Goal: Task Accomplishment & Management: Manage account settings

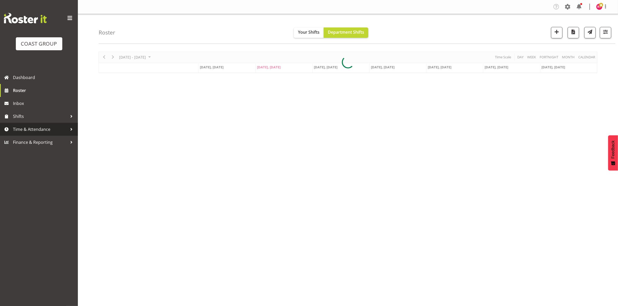
click at [44, 127] on span "Time & Attendance" at bounding box center [40, 130] width 54 height 8
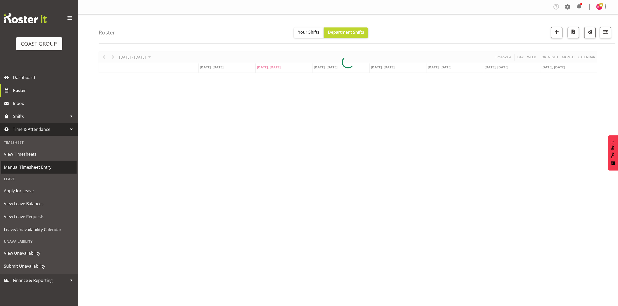
click at [41, 169] on span "Manual Timesheet Entry" at bounding box center [39, 167] width 70 height 8
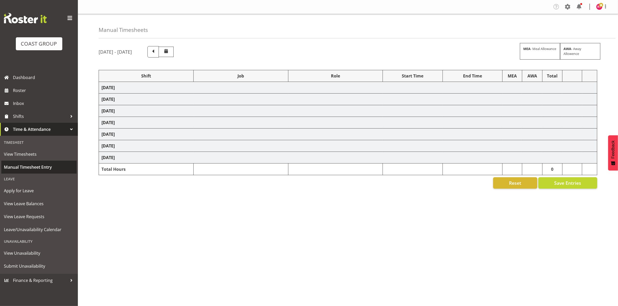
click at [41, 169] on span "Manual Timesheet Entry" at bounding box center [39, 167] width 70 height 8
select select "80327"
select select "69"
select select "80330"
select select "8688"
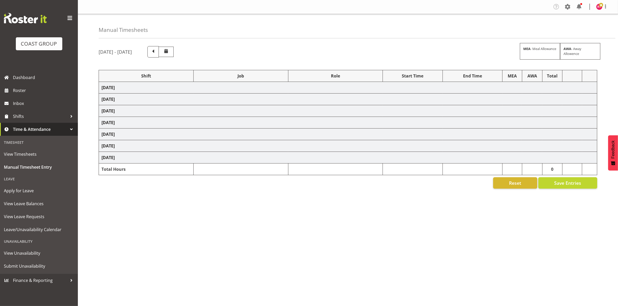
select select "80331"
select select "69"
select select "80332"
select select "10470"
select select "80337"
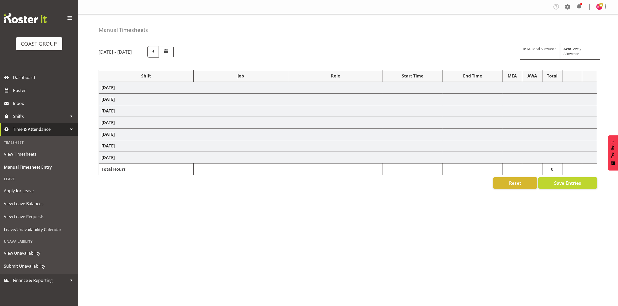
select select "69"
select select "80338"
select select "10069"
select select "80340"
select select "9699"
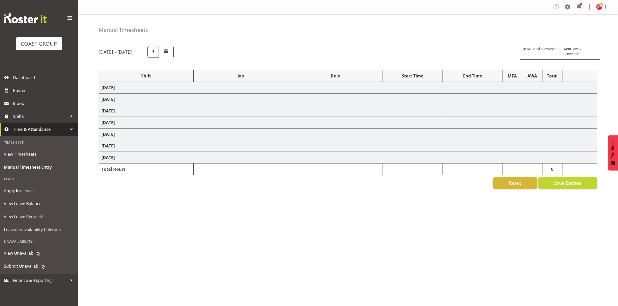
select select "80343"
select select "69"
select select "80344"
select select "69"
select select "16"
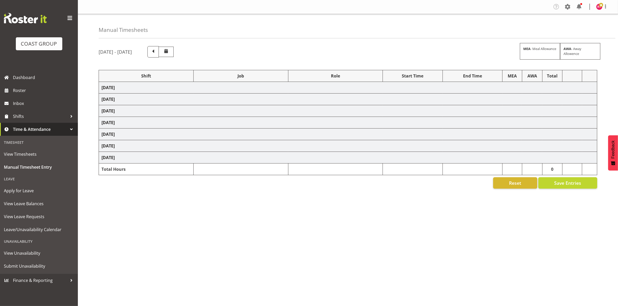
select select "30"
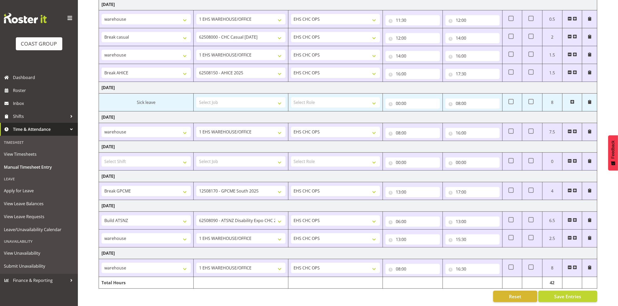
scroll to position [90, 0]
click at [463, 266] on input "16:30" at bounding box center [472, 269] width 54 height 10
click at [493, 278] on select "00 01 02 03 04 05 06 07 08 09 10 11 12 13 14 15 16 17 18 19 20 21 22 23 24 25 2…" at bounding box center [494, 283] width 12 height 10
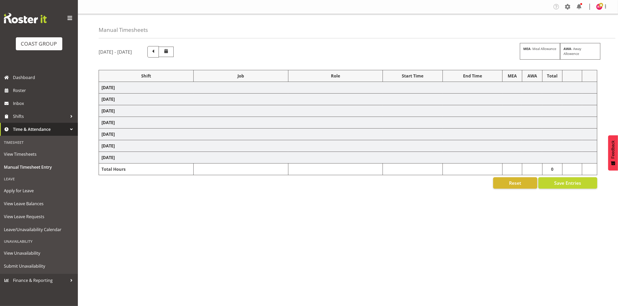
select select "80327"
select select "69"
select select "80330"
select select "8688"
select select "80331"
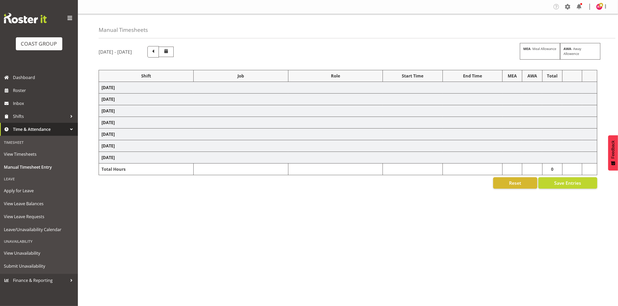
select select "69"
select select "80332"
select select "10470"
select select "80337"
select select "69"
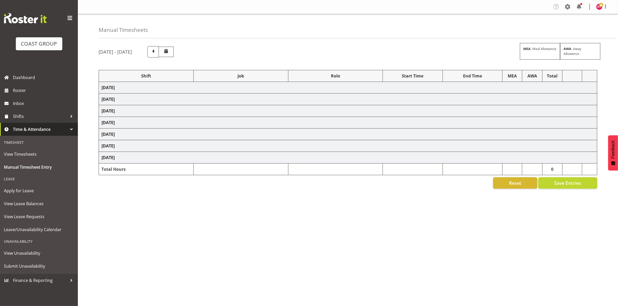
select select "80338"
select select "10069"
select select "80340"
select select "9699"
select select "80343"
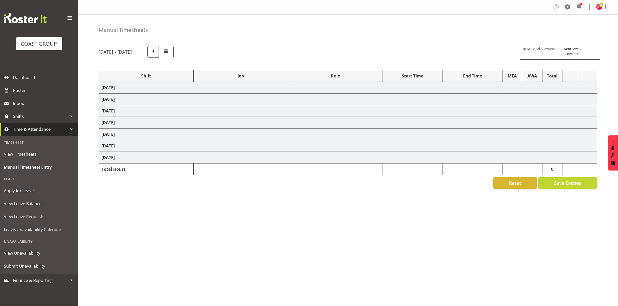
select select "69"
select select "80344"
select select "69"
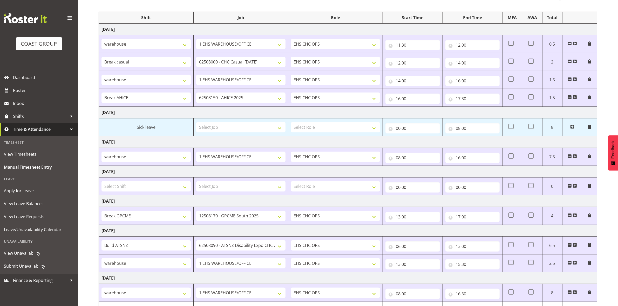
scroll to position [90, 0]
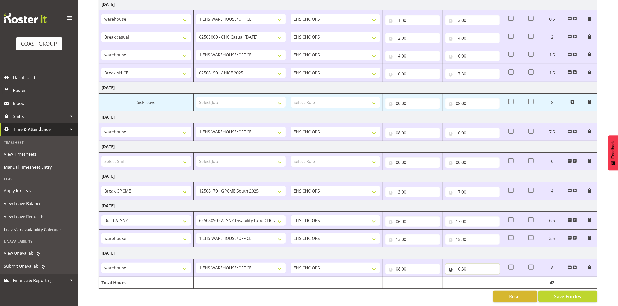
click at [464, 265] on input "16:30" at bounding box center [472, 269] width 54 height 10
drag, startPoint x: 492, startPoint y: 278, endPoint x: 491, endPoint y: 273, distance: 5.0
click at [492, 278] on select "00 01 02 03 04 05 06 07 08 09 10 11 12 13 14 15 16 17 18 19 20 21 22 23 24 25 2…" at bounding box center [494, 283] width 12 height 10
select select "0"
click at [488, 278] on select "00 01 02 03 04 05 06 07 08 09 10 11 12 13 14 15 16 17 18 19 20 21 22 23 24 25 2…" at bounding box center [494, 283] width 12 height 10
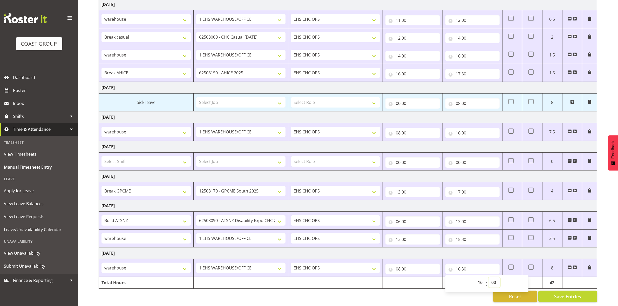
type input "16:00"
click at [562, 293] on span "Save Entries" at bounding box center [567, 296] width 27 height 7
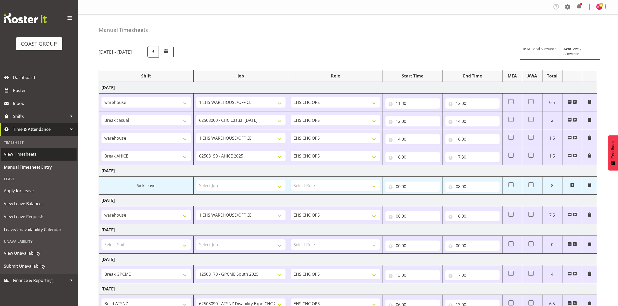
click at [28, 155] on span "View Timesheets" at bounding box center [39, 154] width 70 height 8
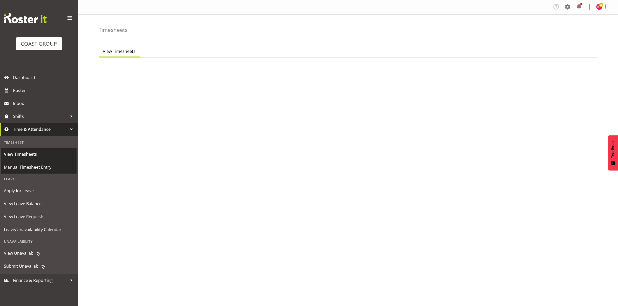
select select "7"
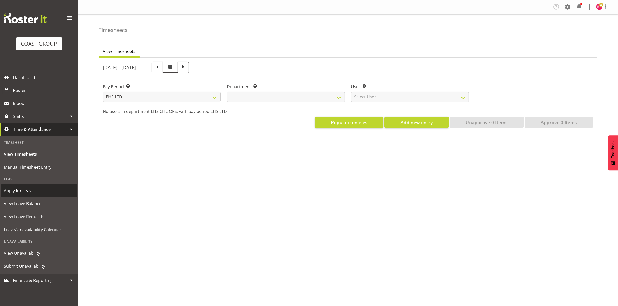
select select
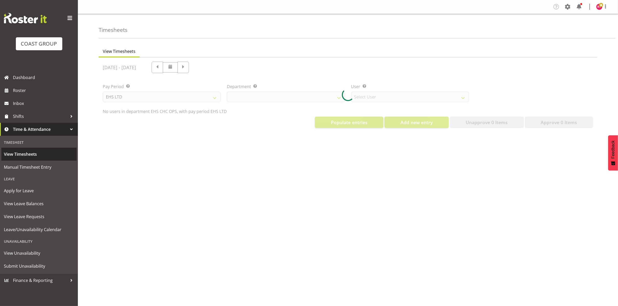
select select "11515"
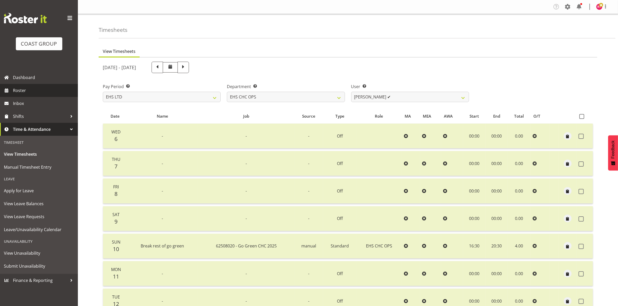
click at [28, 93] on span "Roster" at bounding box center [44, 91] width 62 height 8
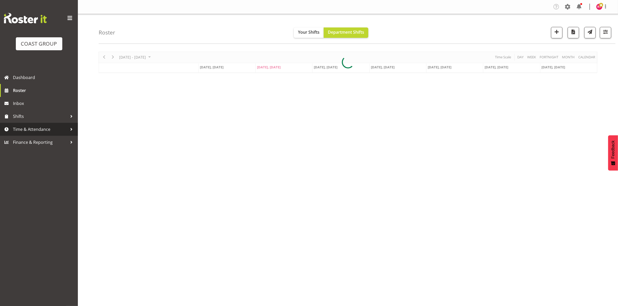
click at [29, 128] on span "Time & Attendance" at bounding box center [40, 130] width 54 height 8
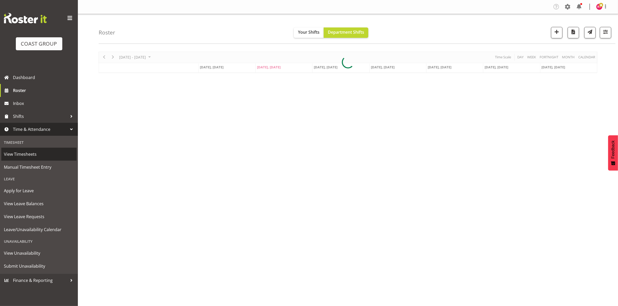
click at [28, 156] on span "View Timesheets" at bounding box center [39, 154] width 70 height 8
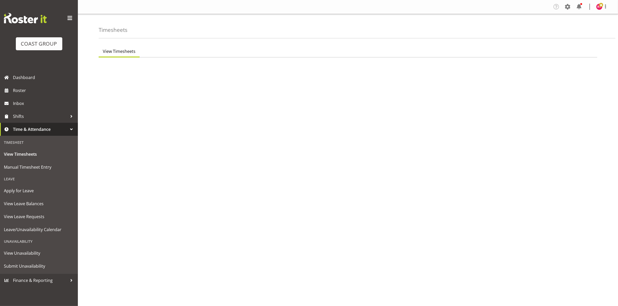
select select "7"
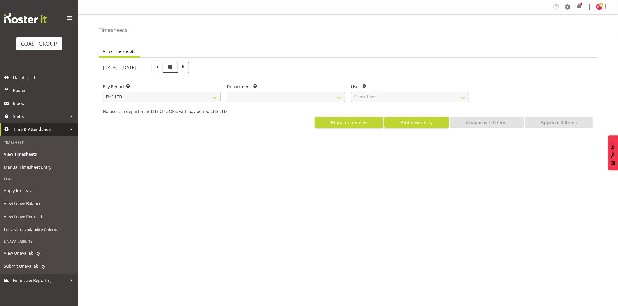
select select
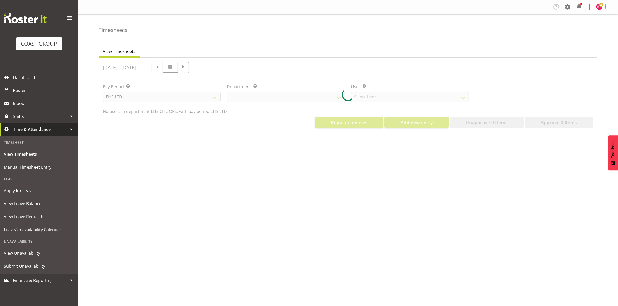
select select "11515"
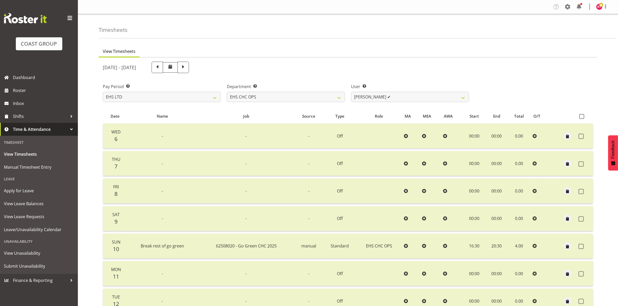
click at [187, 68] on span at bounding box center [183, 67] width 7 height 7
select select
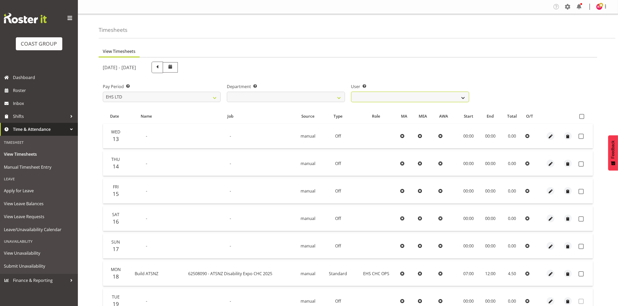
click at [404, 92] on select "[PERSON_NAME] ❌ [PERSON_NAME] ❌ [PERSON_NAME] ❌ [PERSON_NAME] ❌ [PERSON_NAME] ❌…" at bounding box center [410, 97] width 118 height 10
click at [351, 92] on select "[PERSON_NAME] ❌ [PERSON_NAME] ❌ [PERSON_NAME] ❌ [PERSON_NAME] ❌ [PERSON_NAME] ❌…" at bounding box center [410, 97] width 118 height 10
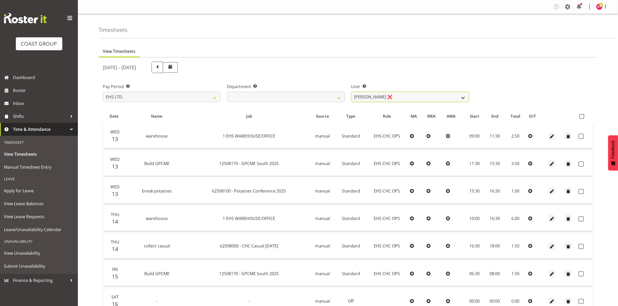
click at [409, 95] on select "[PERSON_NAME] ❌ [PERSON_NAME] ❌ [PERSON_NAME] ❌ [PERSON_NAME] ❌ [PERSON_NAME] ❌…" at bounding box center [410, 97] width 118 height 10
select select "11387"
click at [351, 92] on select "[PERSON_NAME] ❌ [PERSON_NAME] ❌ [PERSON_NAME] ❌ [PERSON_NAME] ❌ [PERSON_NAME] ❌…" at bounding box center [410, 97] width 118 height 10
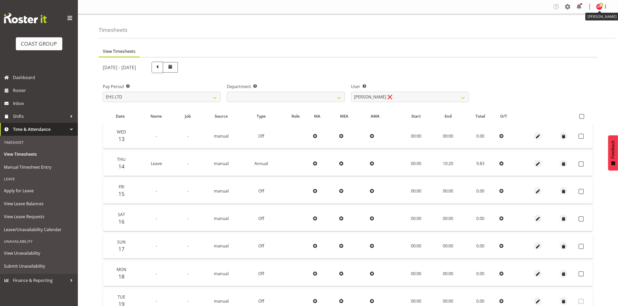
click at [598, 7] on img at bounding box center [599, 7] width 6 height 6
click at [579, 27] on link "Log Out" at bounding box center [584, 27] width 50 height 9
